Goal: Information Seeking & Learning: Learn about a topic

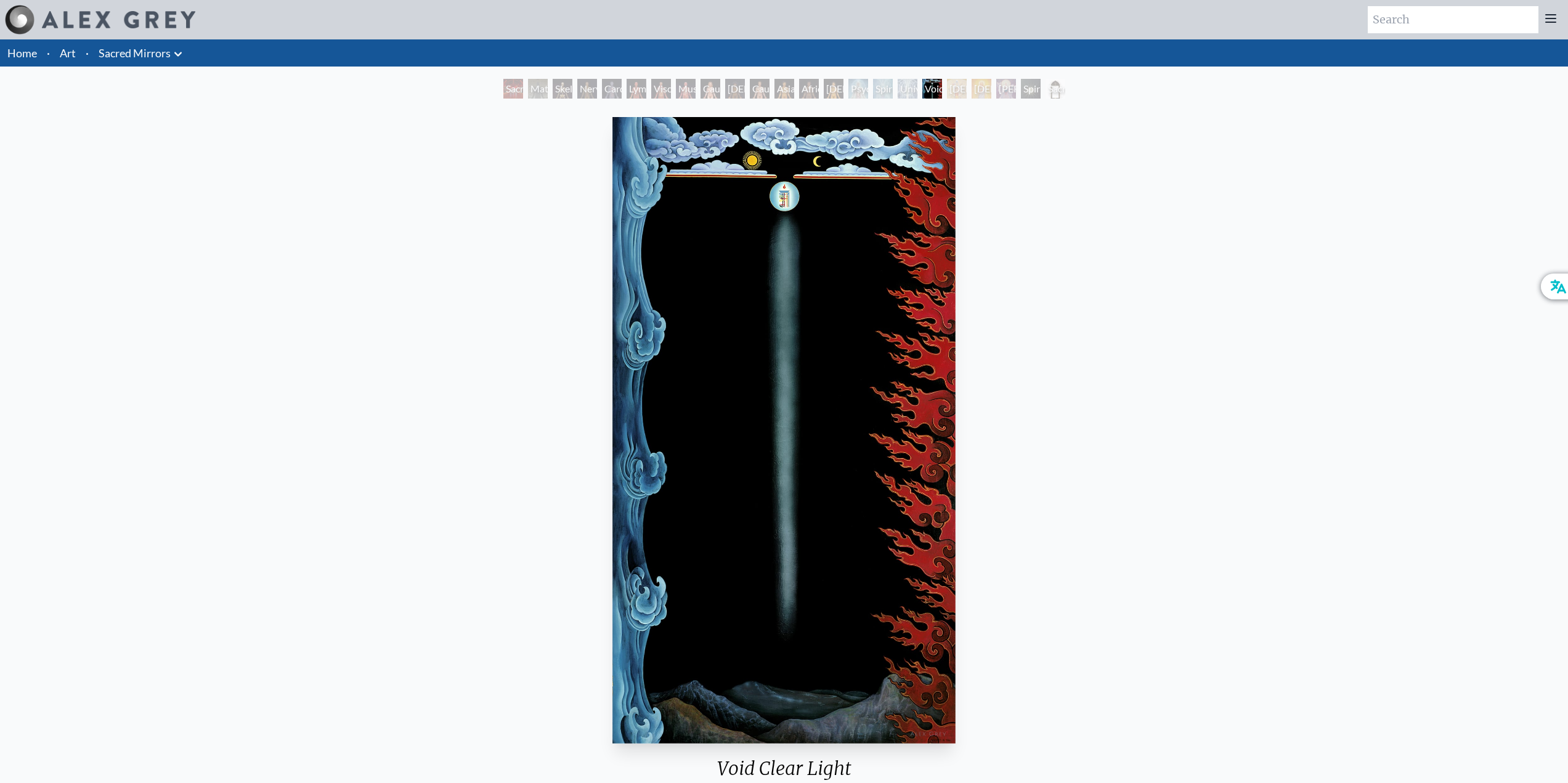
click at [627, 90] on div "Lymphatic System" at bounding box center [637, 89] width 19 height 19
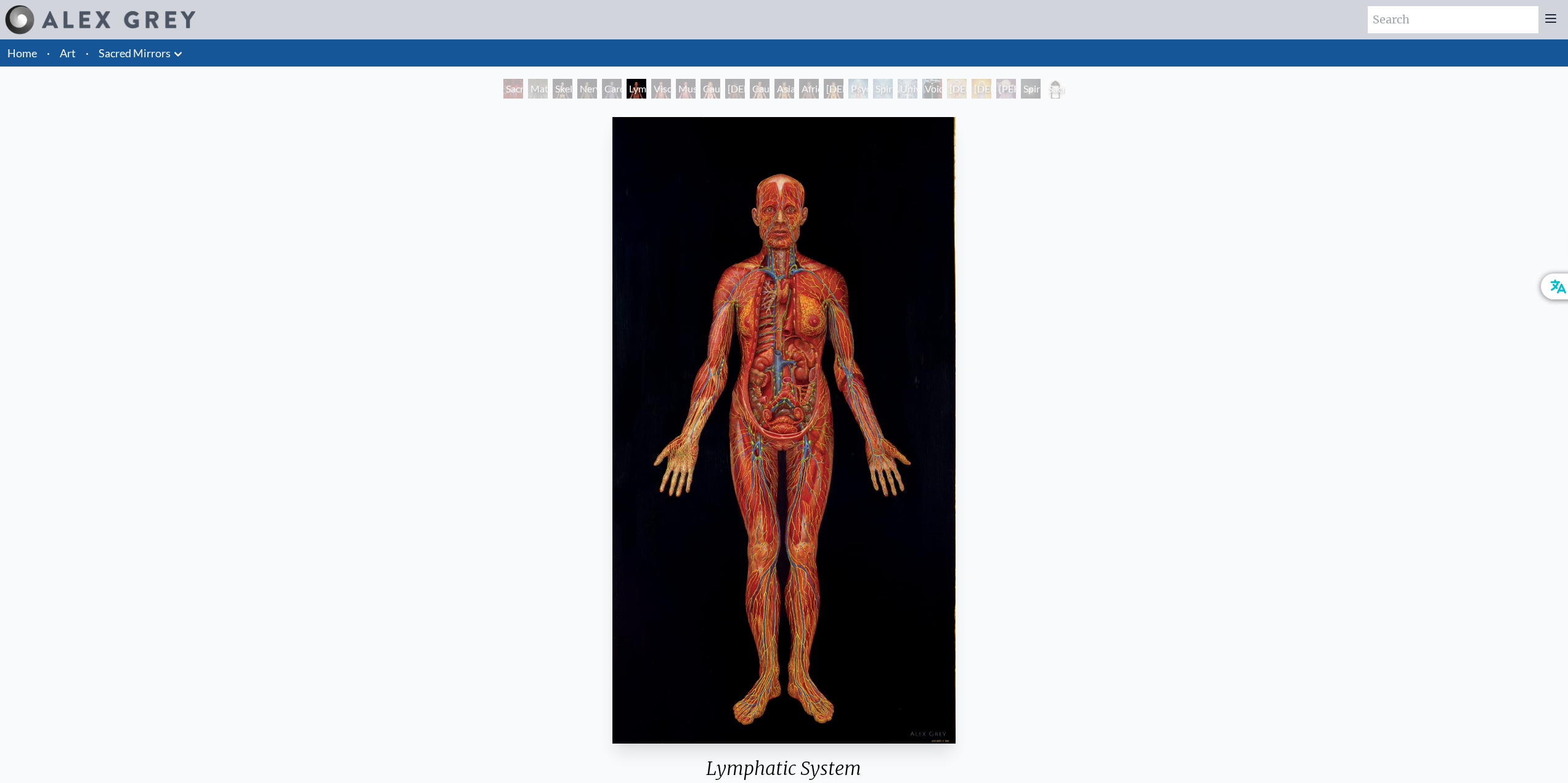
click at [996, 88] on div "Sophia" at bounding box center [1006, 89] width 19 height 19
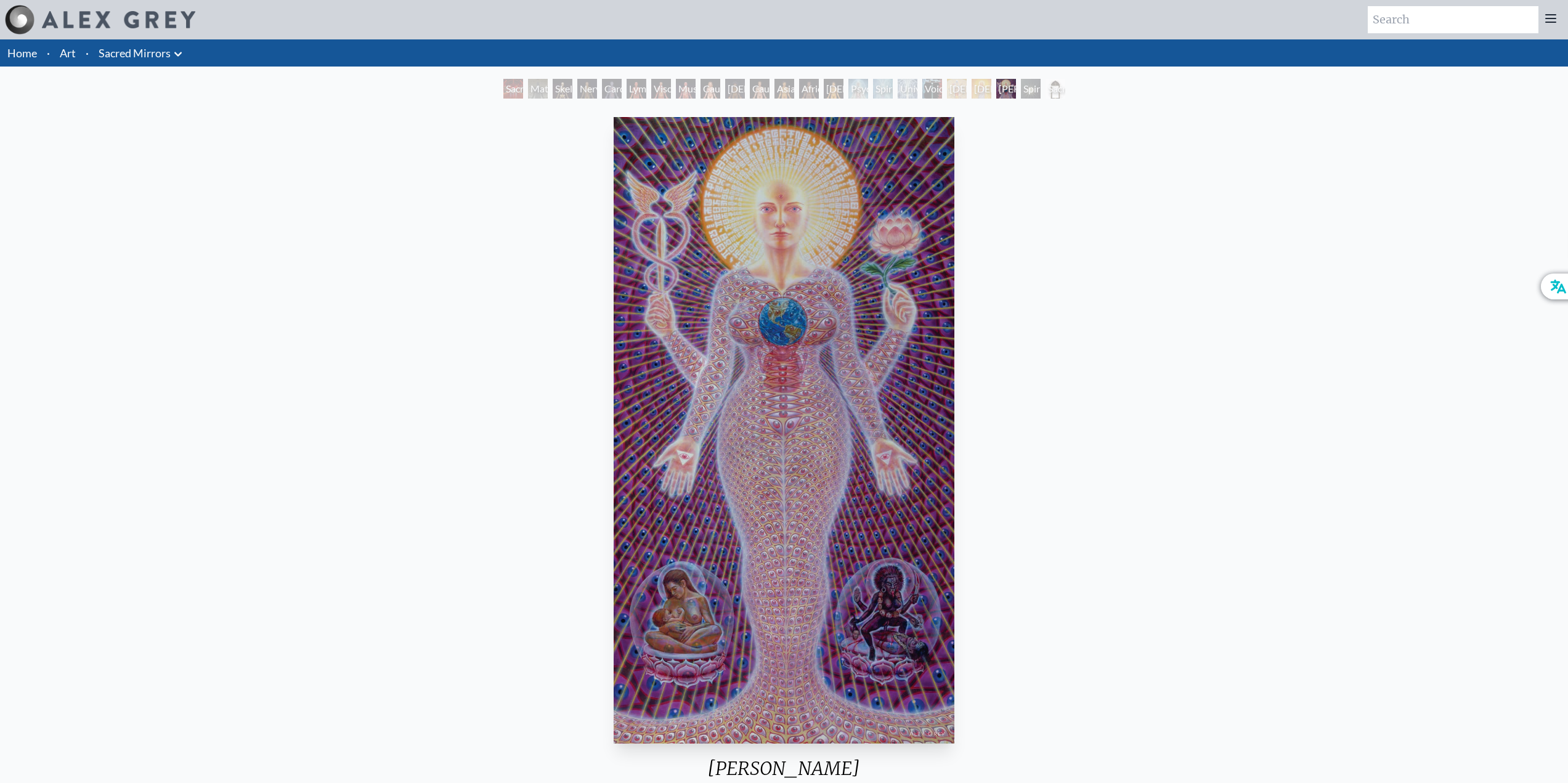
click at [972, 88] on div "Christ" at bounding box center [981, 89] width 19 height 19
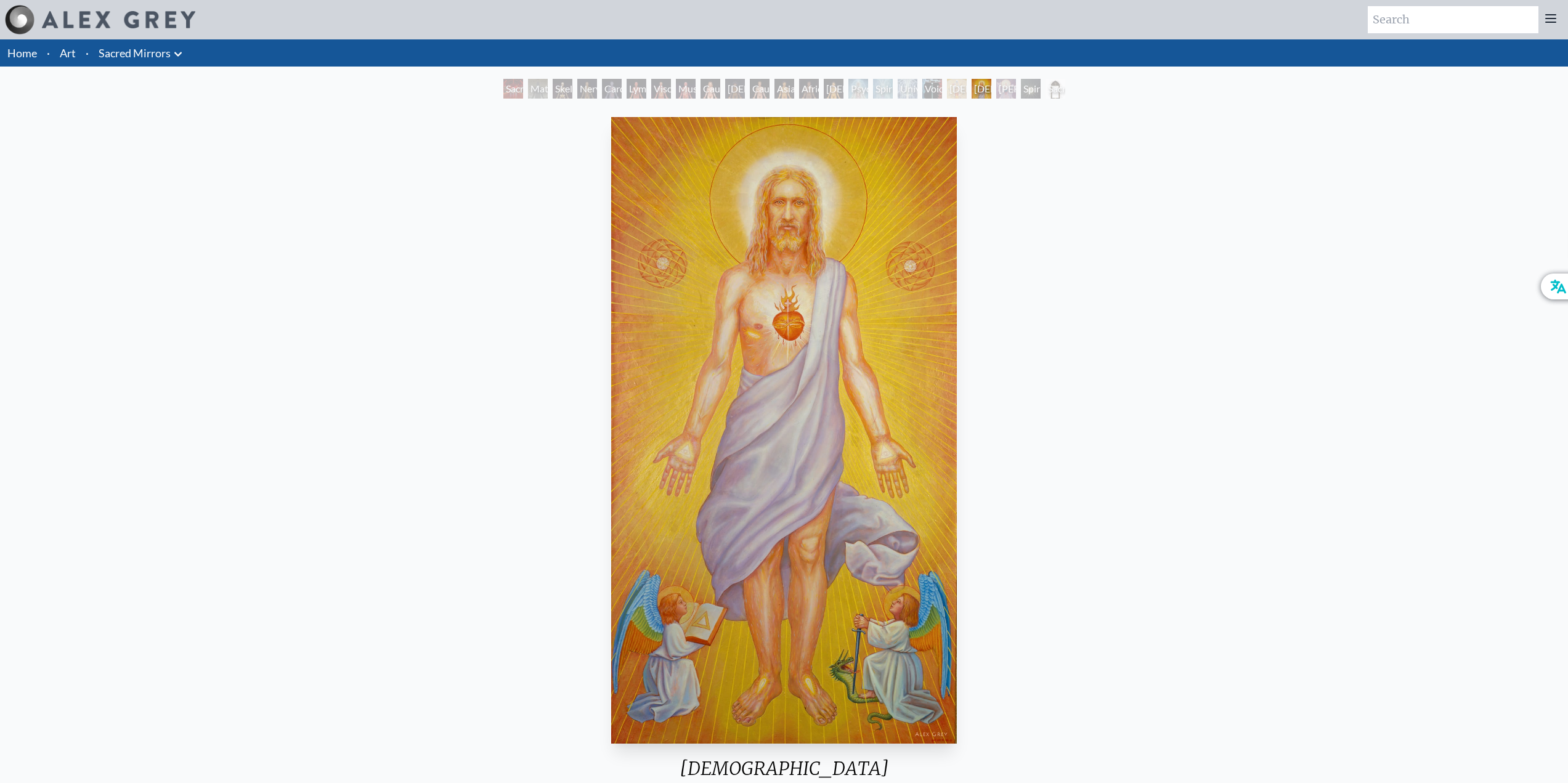
click at [947, 90] on div "Avalokitesvara" at bounding box center [956, 89] width 19 height 19
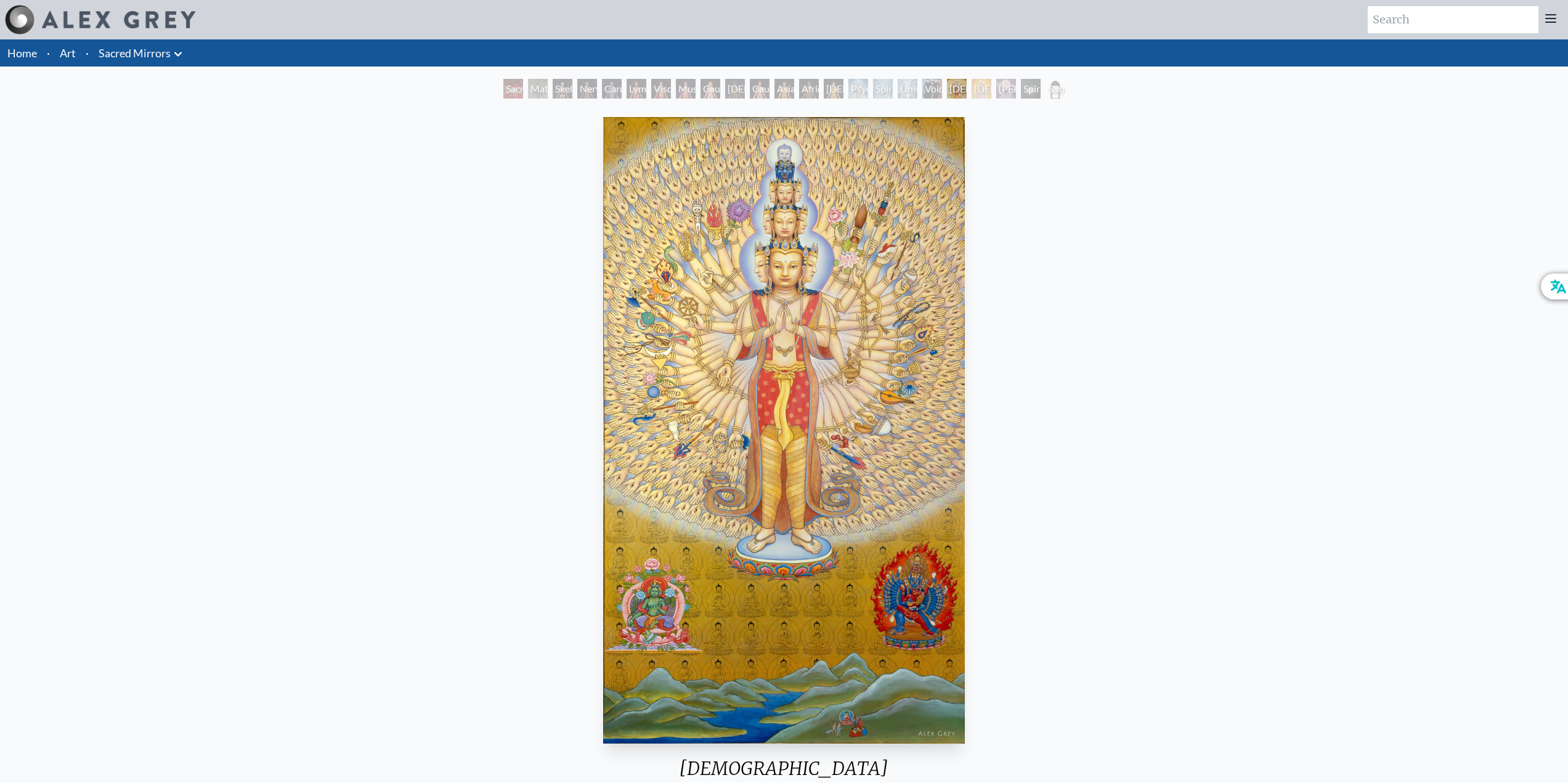
click at [909, 89] on div "Universal Mind Lattice" at bounding box center [907, 89] width 19 height 19
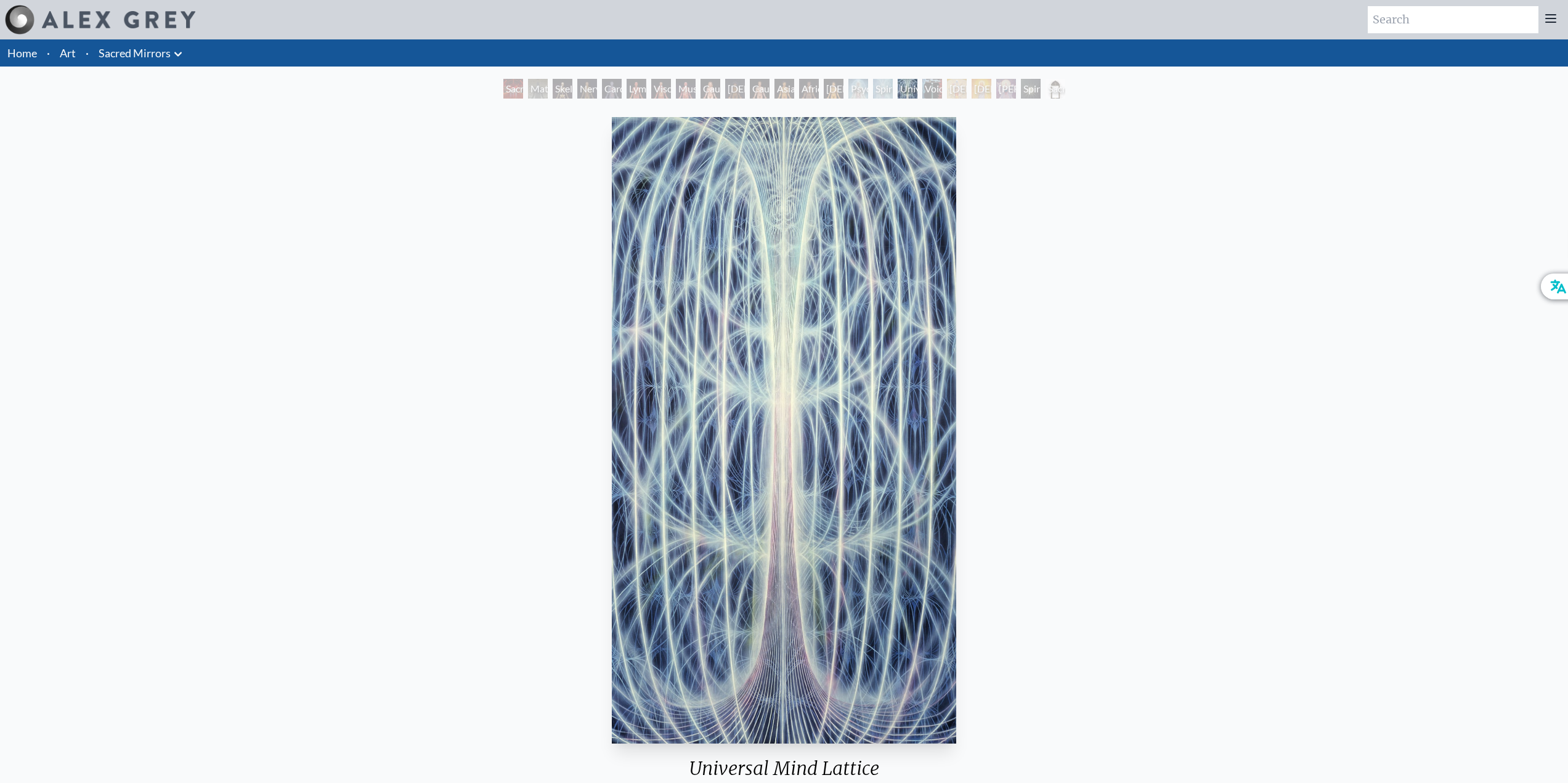
click at [848, 85] on div "Psychic Energy System" at bounding box center [858, 89] width 19 height 19
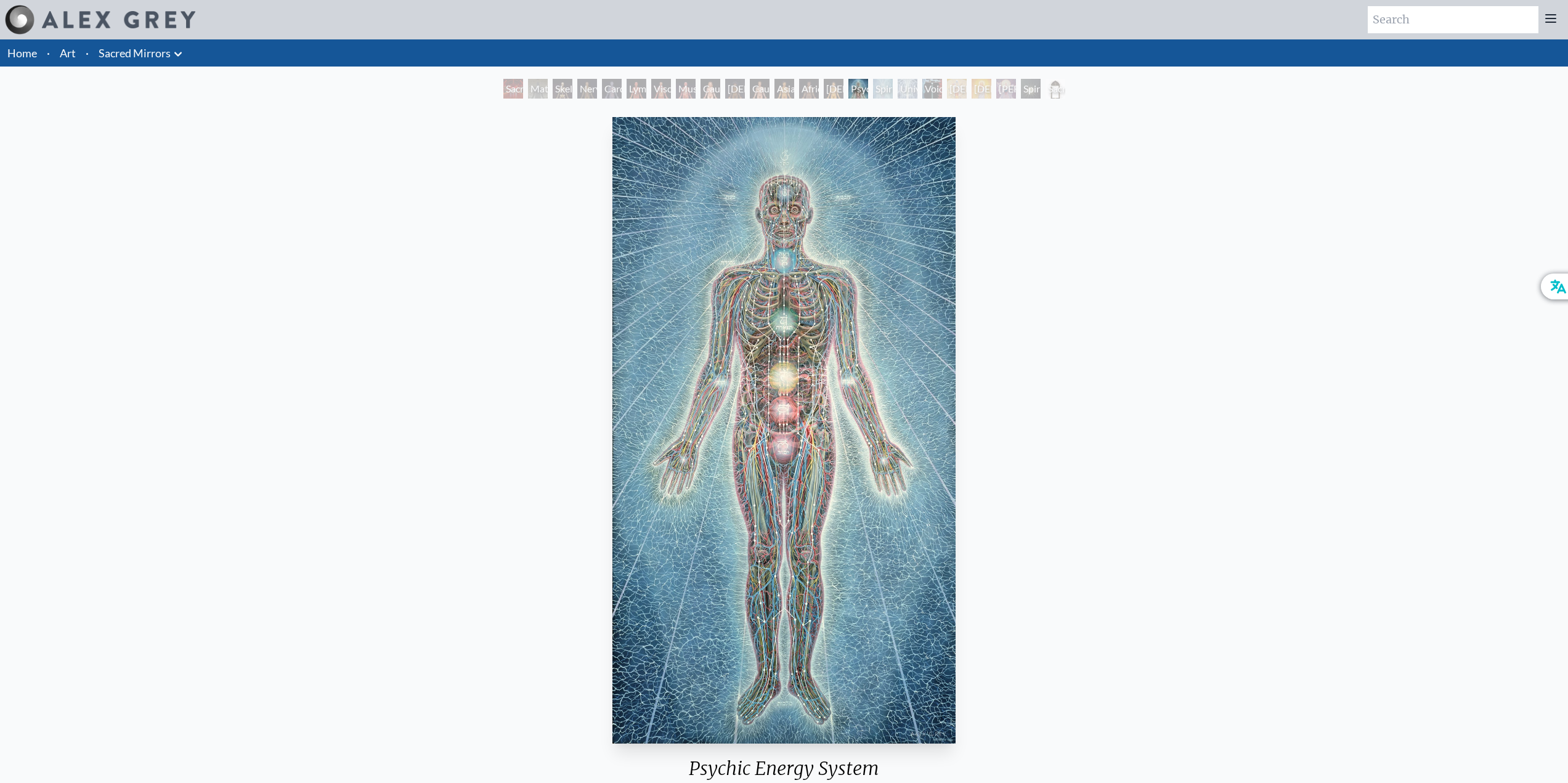
click at [799, 84] on div "African Man" at bounding box center [809, 89] width 19 height 19
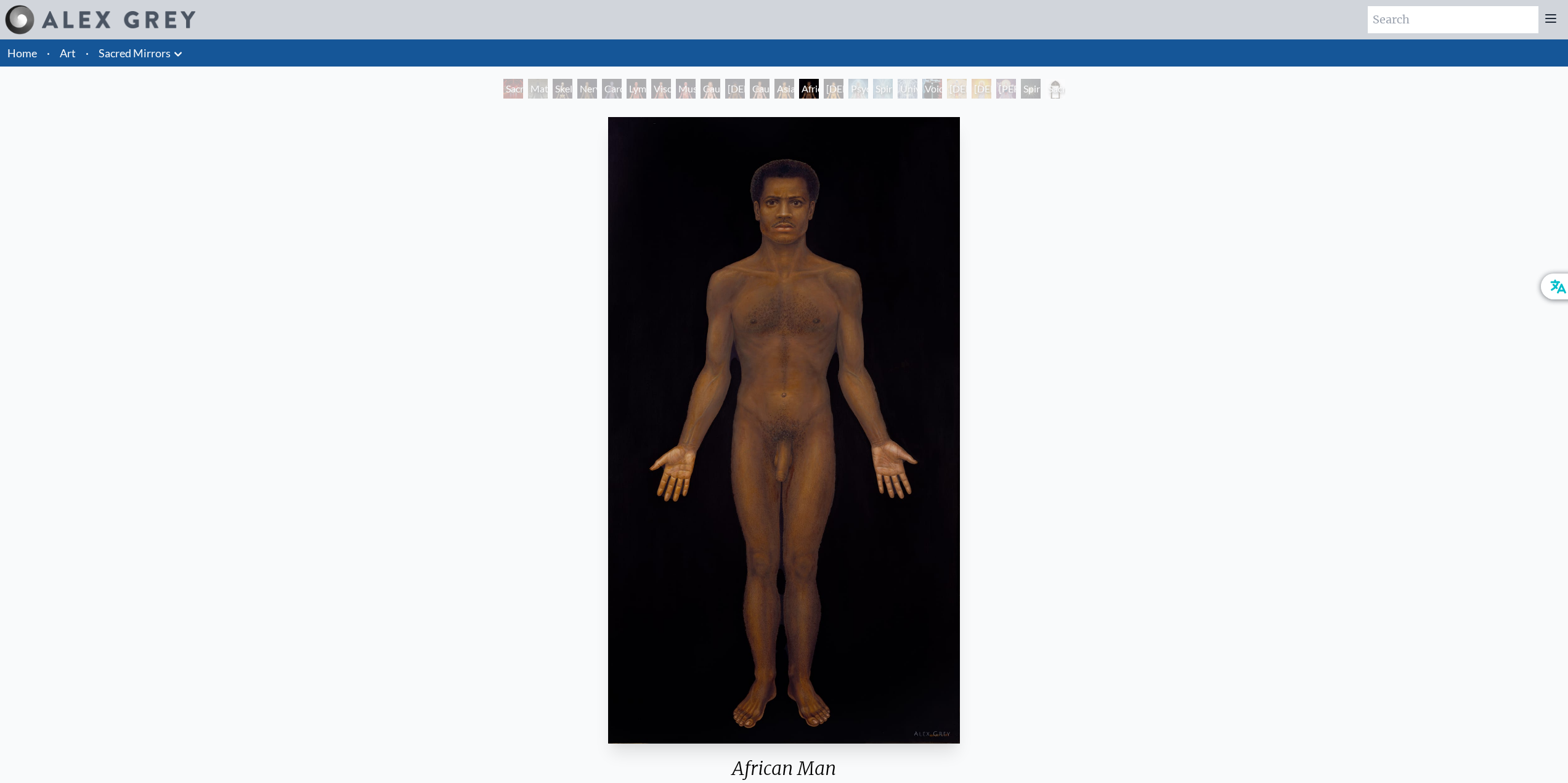
click at [775, 83] on div "Asian Man" at bounding box center [784, 89] width 19 height 19
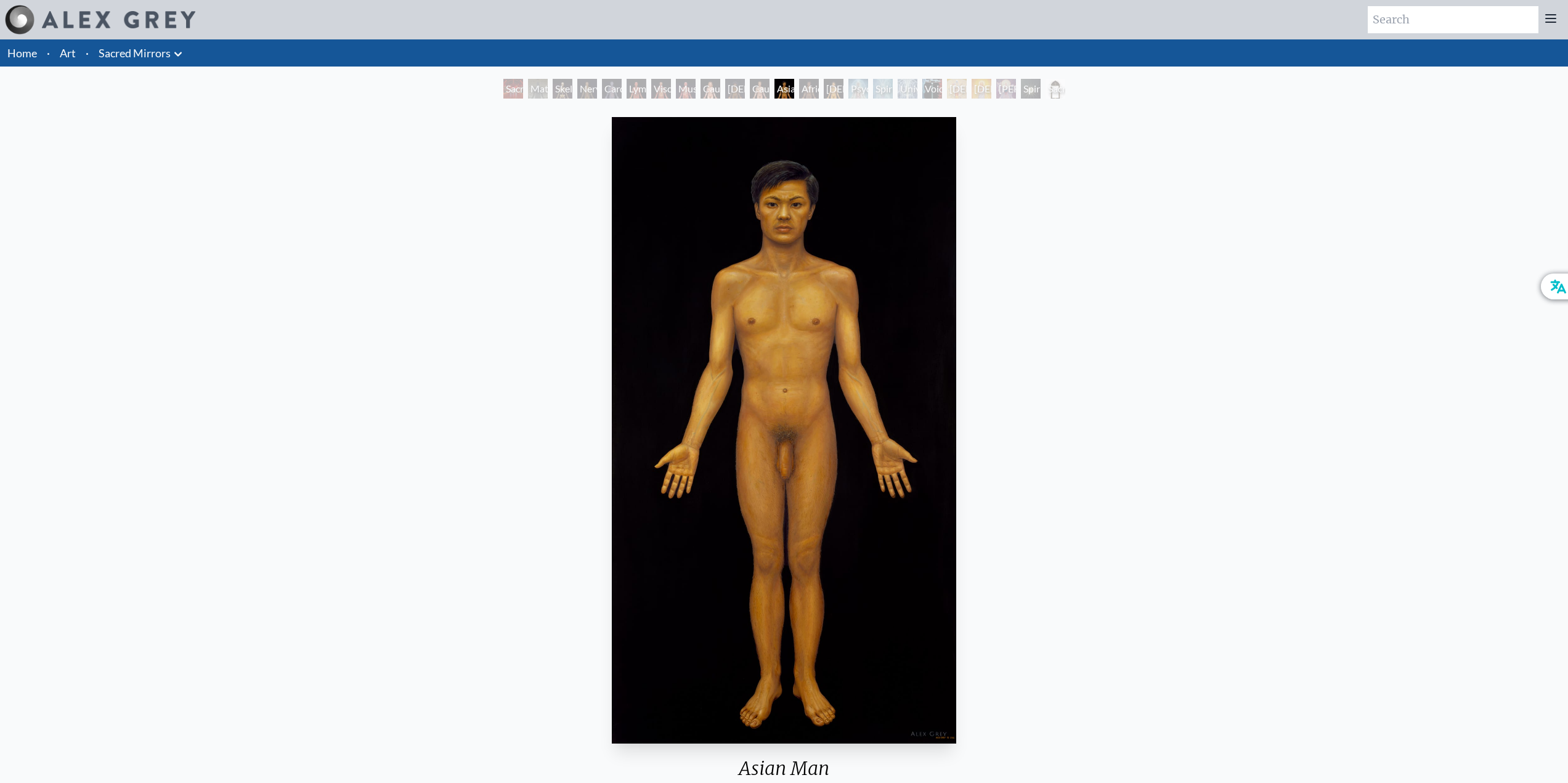
click at [750, 85] on div "Caucasian Man" at bounding box center [759, 89] width 19 height 19
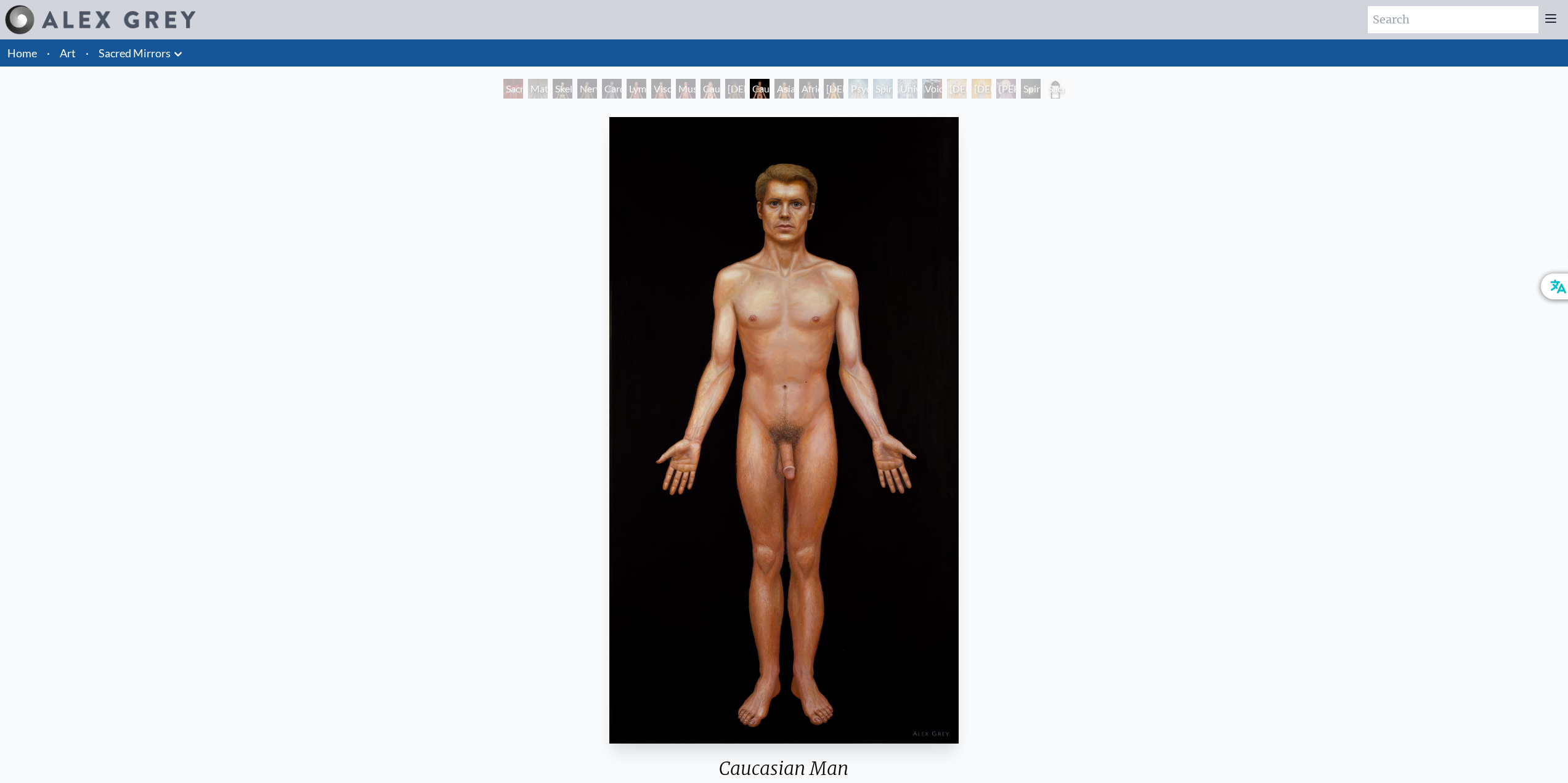
click at [700, 85] on div "Caucasian Woman" at bounding box center [710, 89] width 19 height 19
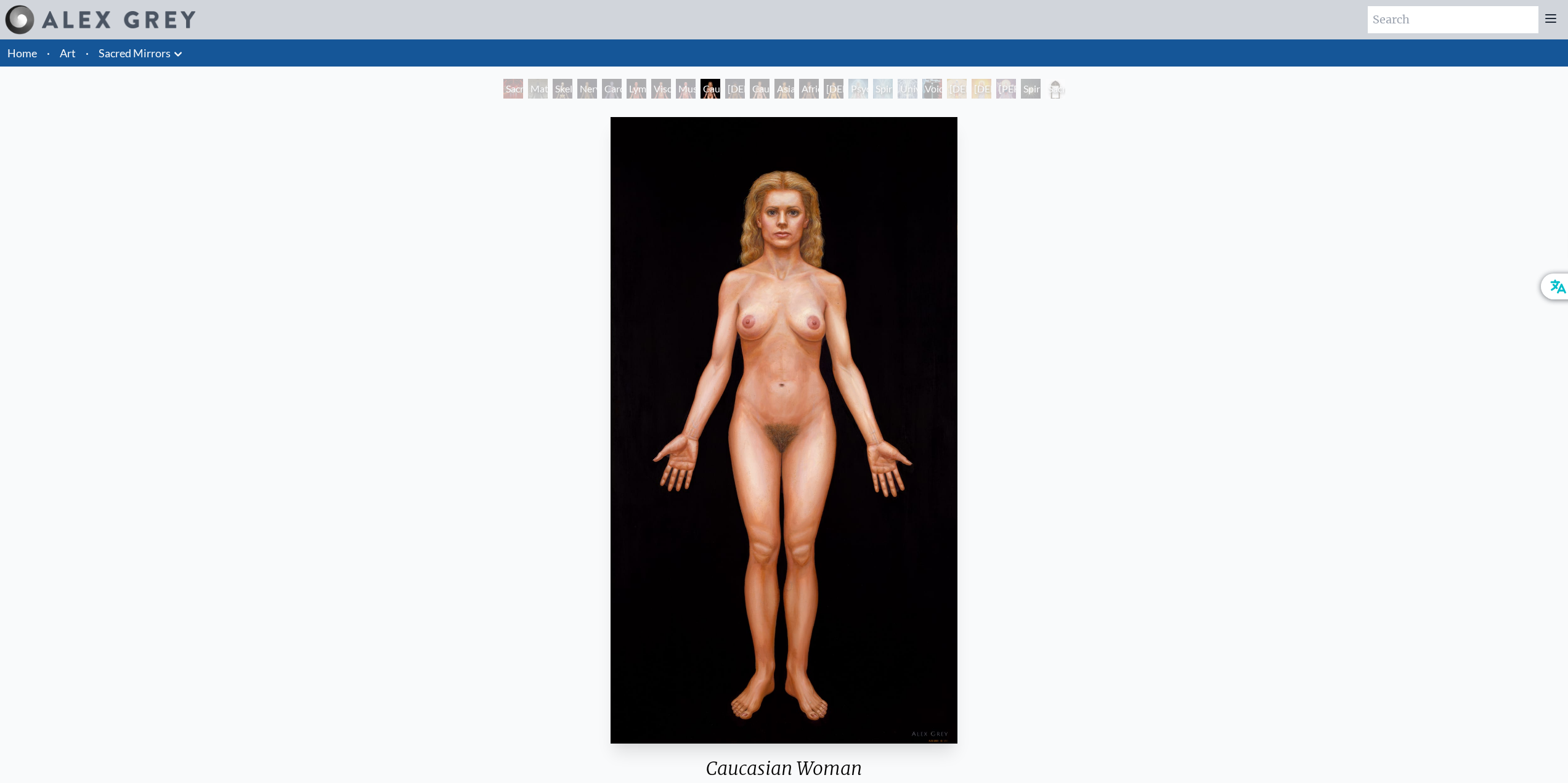
click at [652, 89] on div "Viscera" at bounding box center [661, 89] width 19 height 19
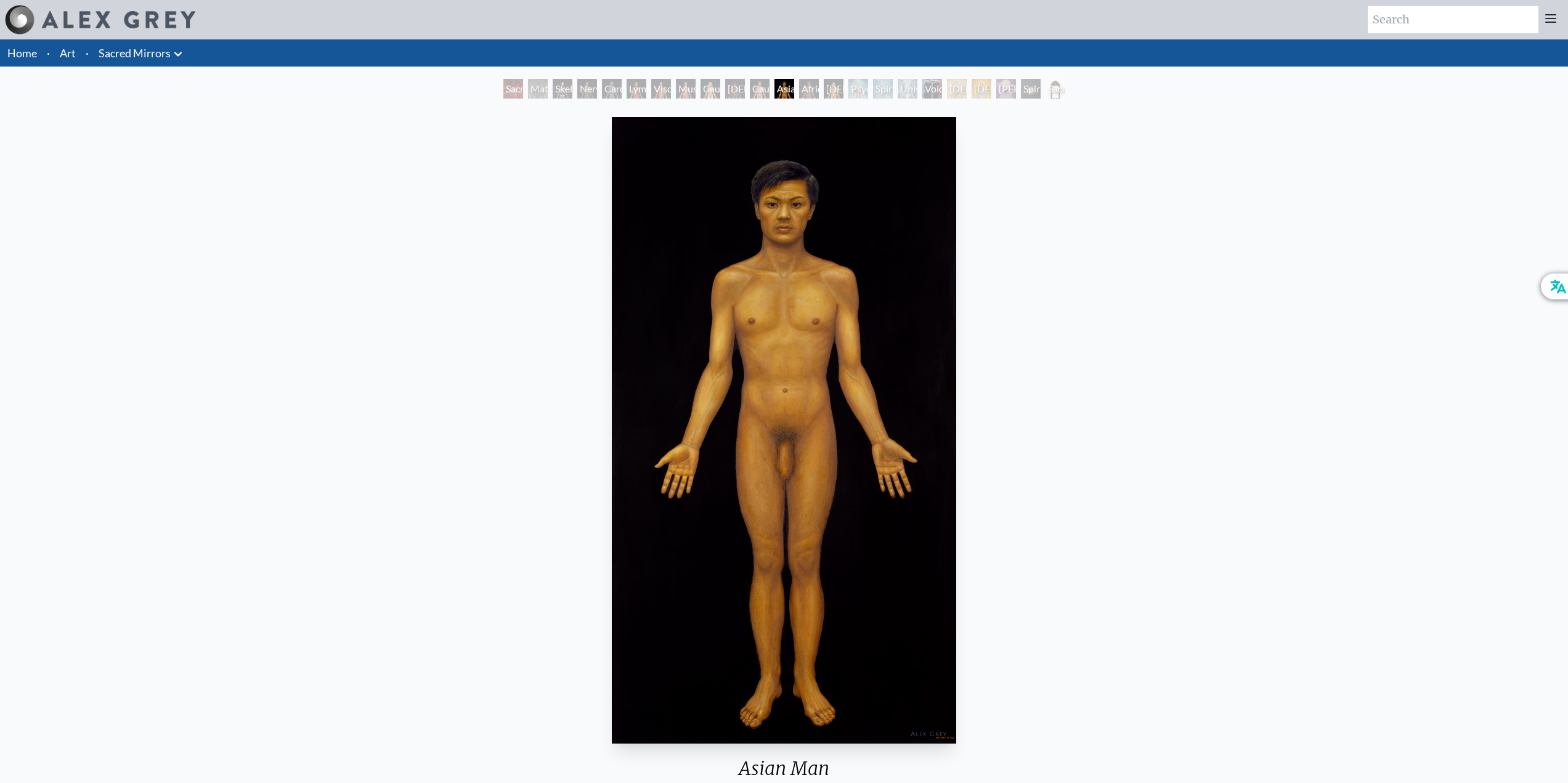
click at [71, 53] on link "Art" at bounding box center [67, 53] width 16 height 17
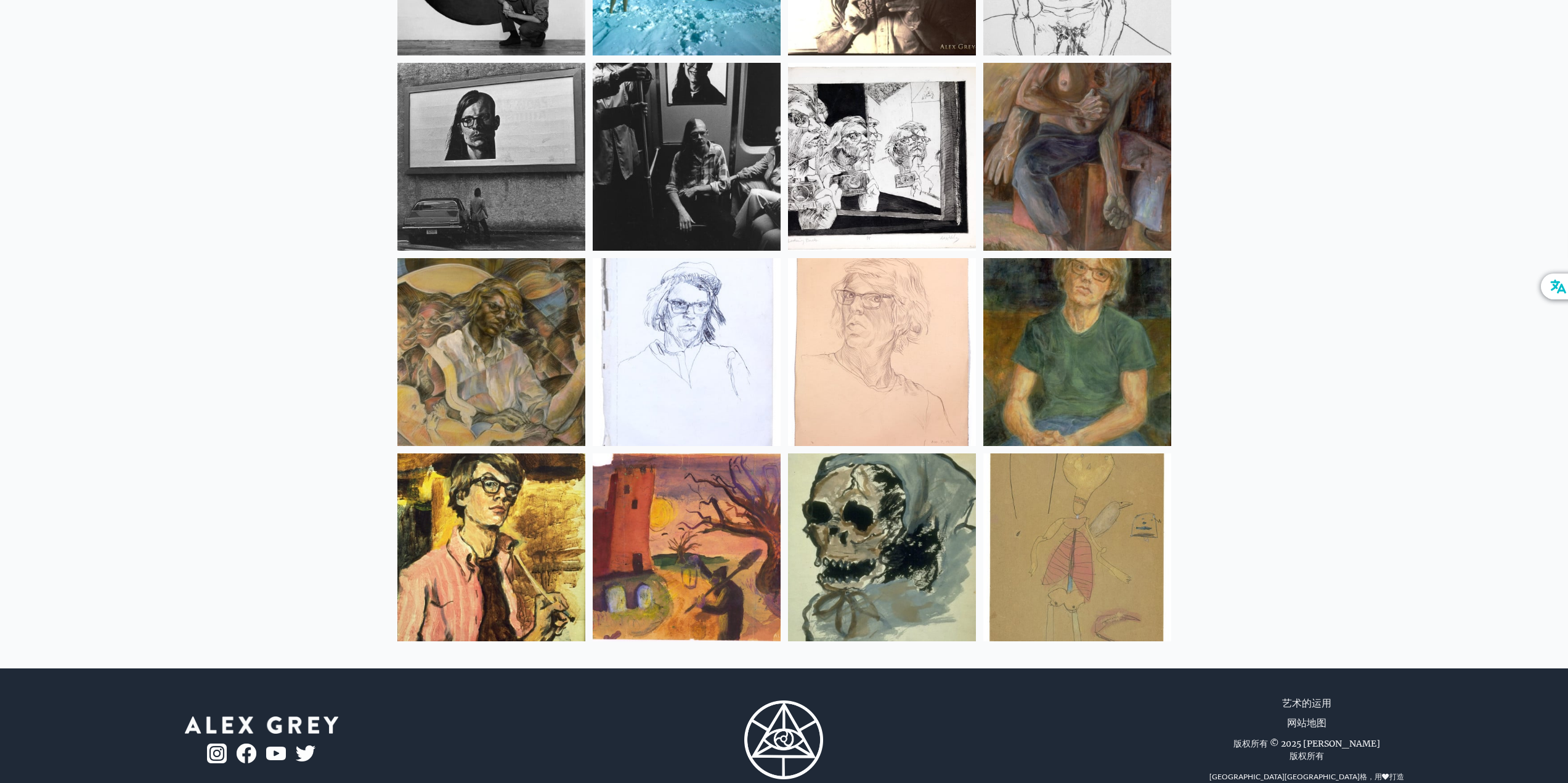
scroll to position [16117, 0]
